Goal: Find specific page/section: Find specific page/section

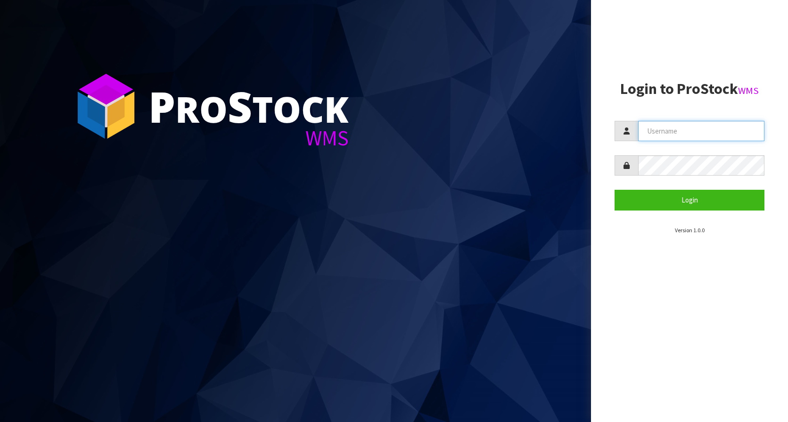
type input "KitchenAid"
click at [695, 214] on section "Login to ProStock WMS [GEOGRAPHIC_DATA] Login Version 1.0.0" at bounding box center [690, 158] width 150 height 154
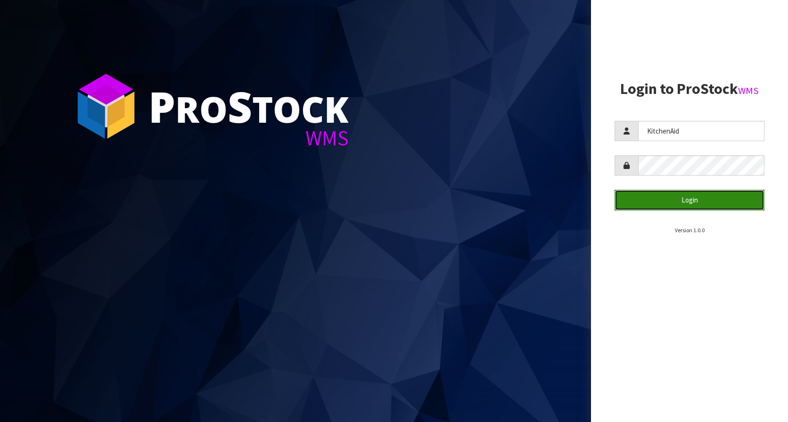
click at [704, 201] on button "Login" at bounding box center [690, 200] width 150 height 20
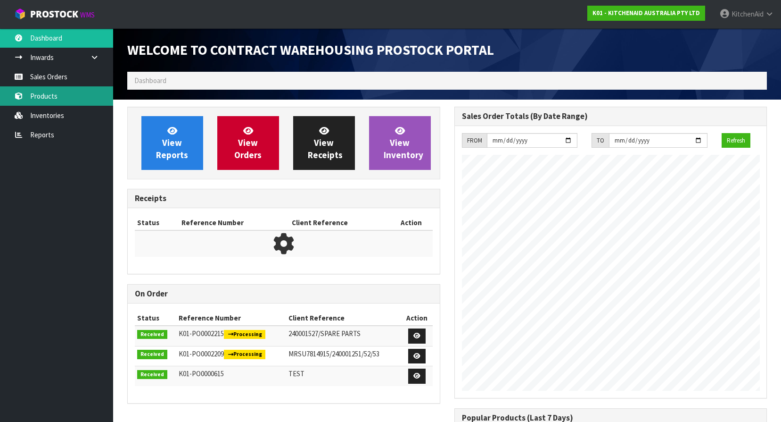
click at [36, 100] on link "Products" at bounding box center [56, 95] width 113 height 19
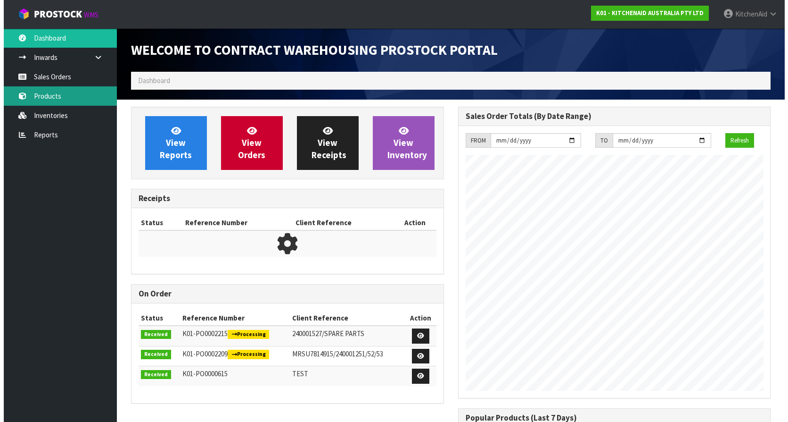
scroll to position [523, 327]
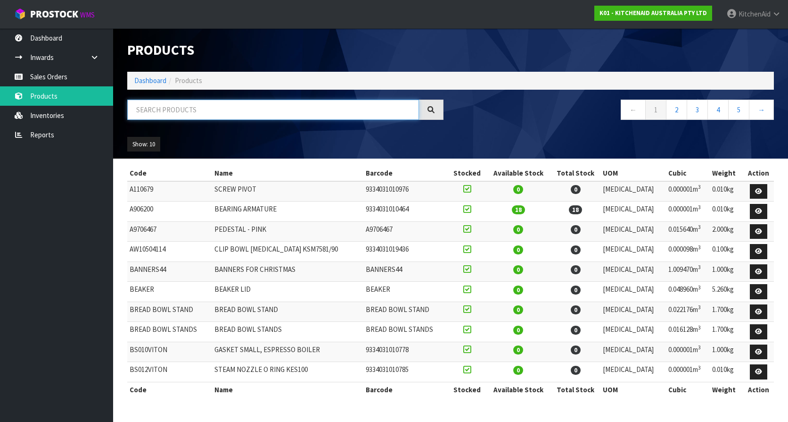
click at [227, 112] on input "text" at bounding box center [273, 109] width 292 height 20
paste input "KSM2APC"
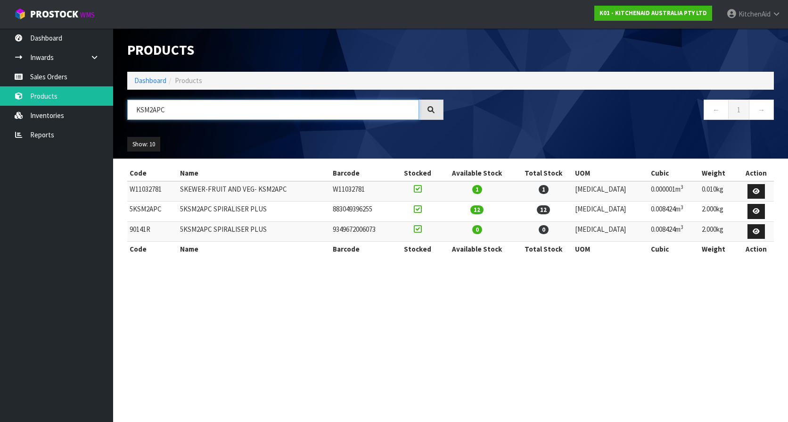
type input "KSM2APC"
